Goal: Communication & Community: Share content

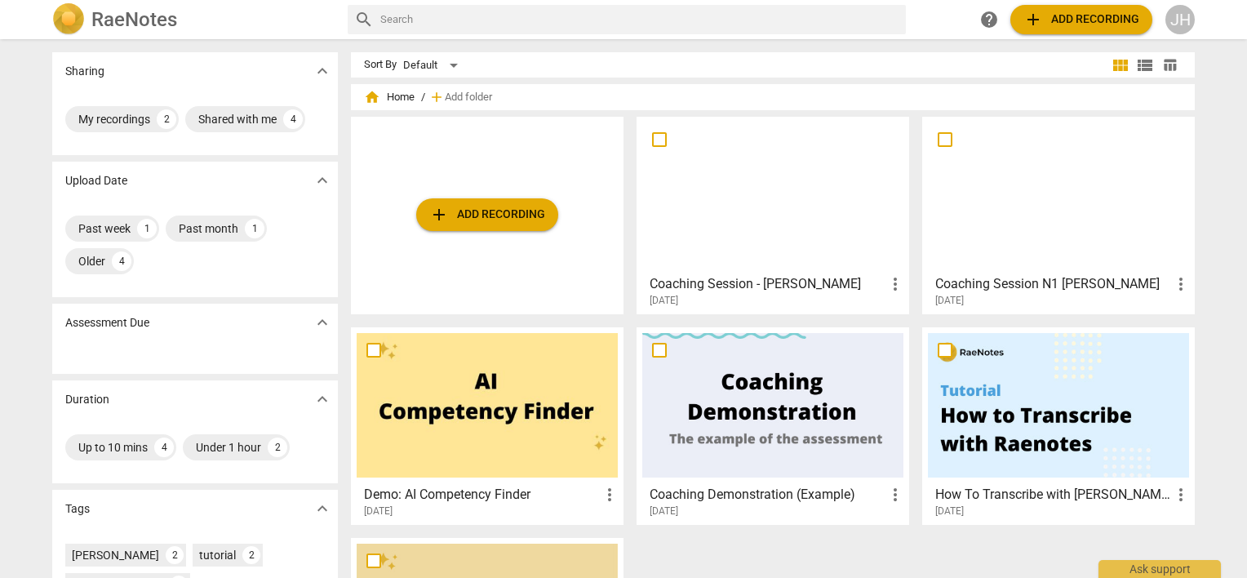
click at [894, 286] on span "more_vert" at bounding box center [895, 284] width 20 height 20
click at [787, 147] on div at bounding box center [623, 289] width 1247 height 578
click at [704, 179] on div at bounding box center [772, 194] width 261 height 144
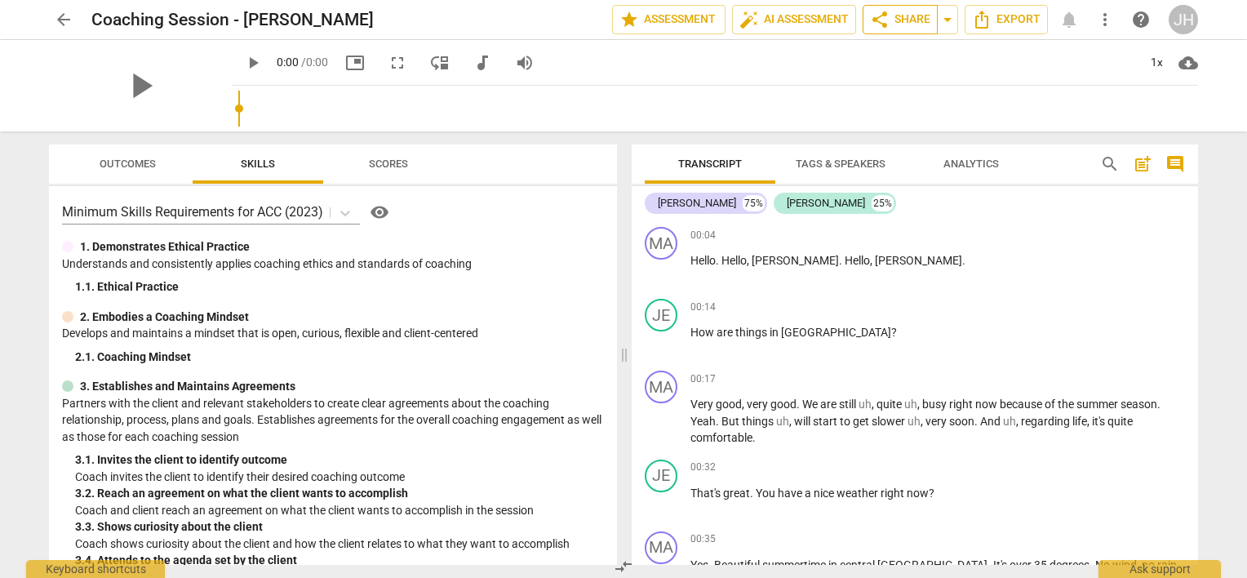
click at [887, 21] on span "share" at bounding box center [880, 20] width 20 height 20
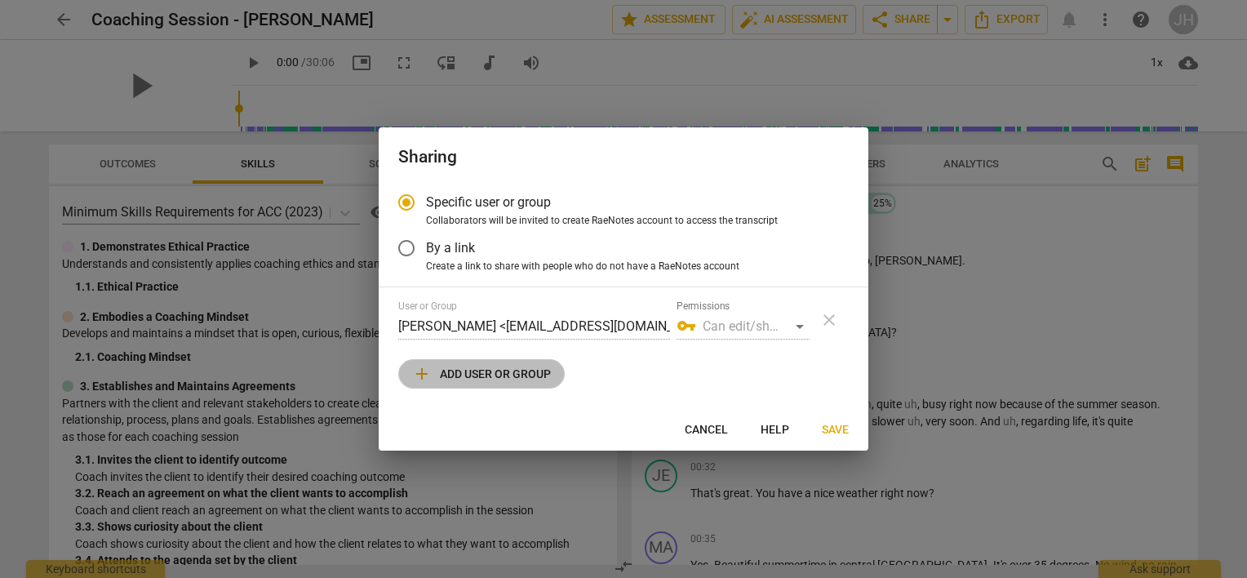
click at [484, 374] on span "add Add user or group" at bounding box center [481, 374] width 139 height 20
radio input "false"
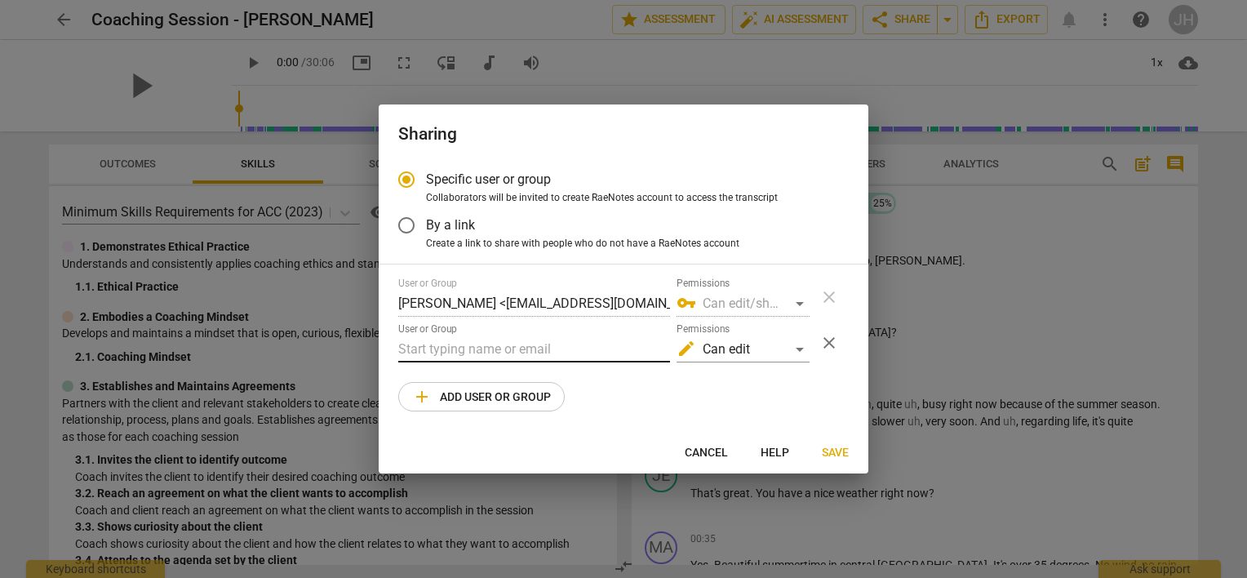
click at [496, 345] on input "text" at bounding box center [534, 349] width 272 height 26
paste input "[PERSON_NAME][EMAIL_ADDRESS][DOMAIN_NAME]"
type input "[PERSON_NAME][EMAIL_ADDRESS][DOMAIN_NAME]"
click at [796, 349] on div "edit Can edit" at bounding box center [742, 349] width 133 height 26
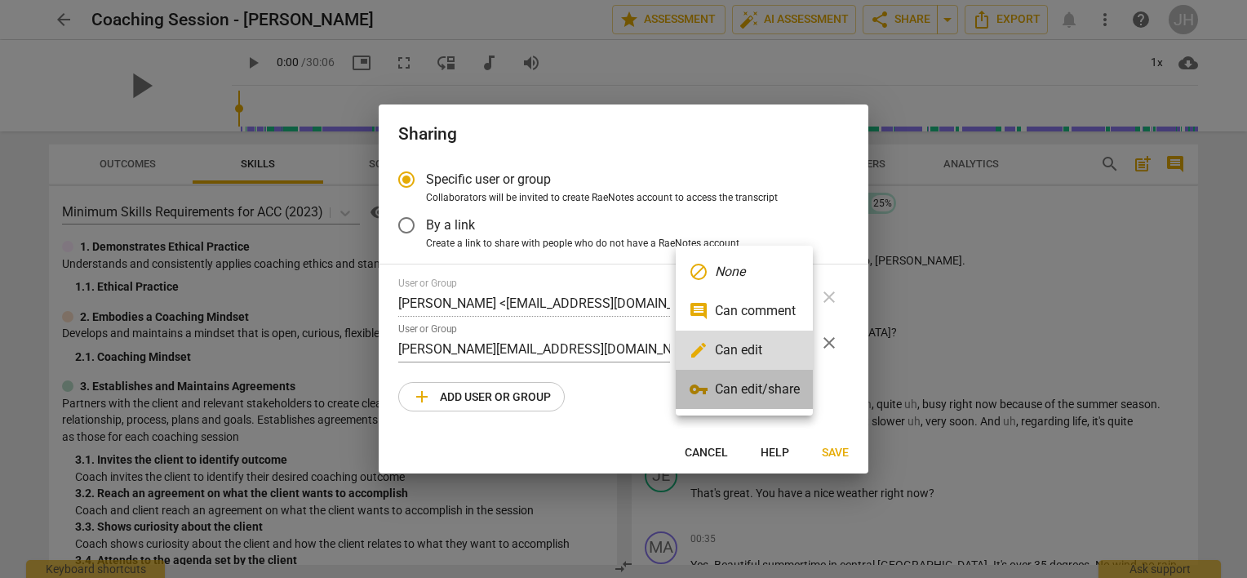
click at [780, 385] on li "vpn_key Can edit/share" at bounding box center [744, 389] width 137 height 39
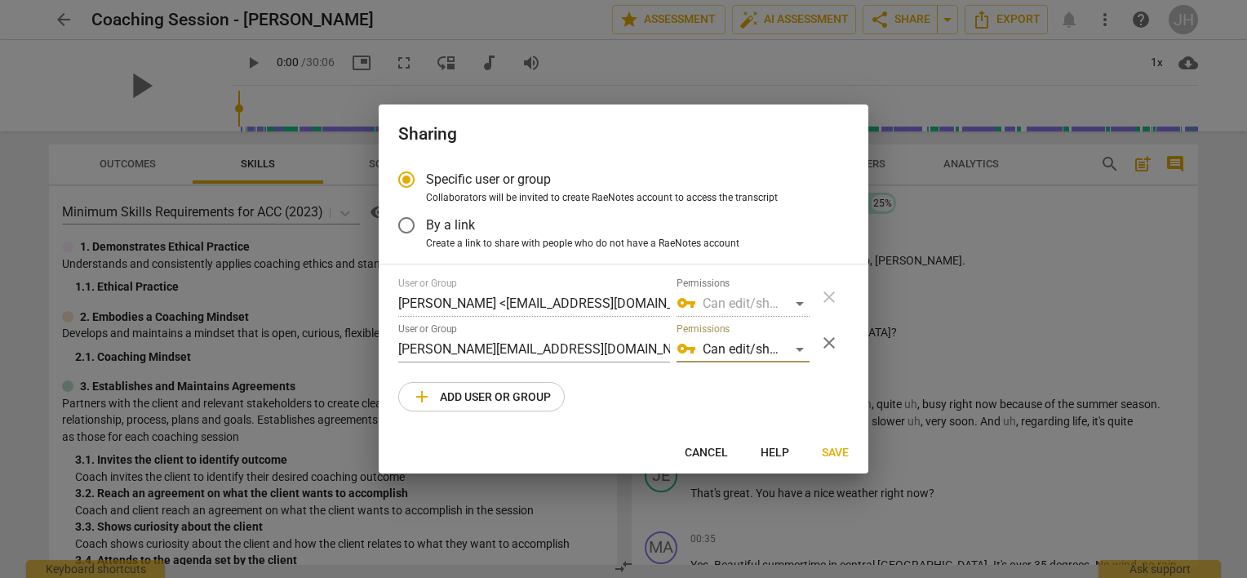
click at [793, 399] on div "User or Group [PERSON_NAME] <[EMAIL_ADDRESS][DOMAIN_NAME]> Permissions vpn_key …" at bounding box center [623, 344] width 450 height 134
click at [831, 452] on span "Save" at bounding box center [835, 453] width 27 height 16
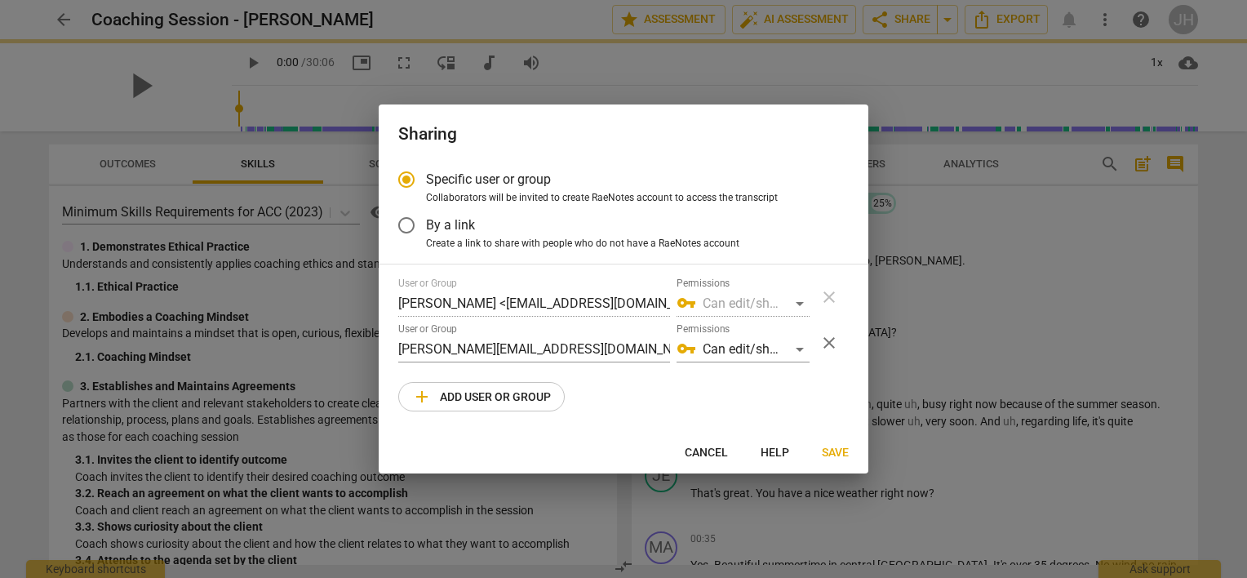
radio input "false"
type input "[PERSON_NAME] <[PERSON_NAME][EMAIL_ADDRESS][DOMAIN_NAME]>"
